Goal: Information Seeking & Learning: Learn about a topic

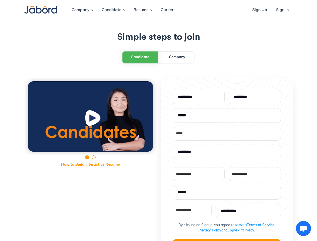
click at [158, 121] on div "**********" at bounding box center [158, 201] width 269 height 247
click at [81, 10] on div "Company" at bounding box center [81, 10] width 26 height 14
click at [112, 10] on div "Candidate" at bounding box center [112, 10] width 28 height 14
click at [141, 10] on div "Resume" at bounding box center [141, 10] width 23 height 14
click at [140, 57] on div "Candidate" at bounding box center [140, 58] width 19 height 6
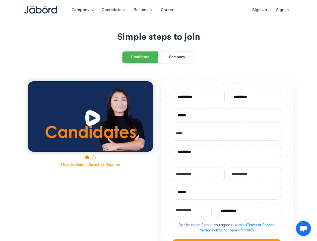
click at [90, 117] on img "open lightbox" at bounding box center [93, 120] width 19 height 20
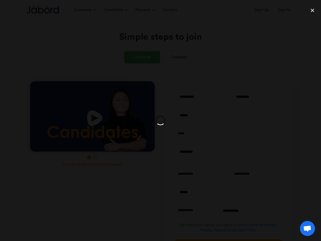
click at [227, 240] on div at bounding box center [160, 120] width 321 height 241
click at [304, 229] on span "Open chat" at bounding box center [308, 229] width 8 height 7
